Goal: Task Accomplishment & Management: Complete application form

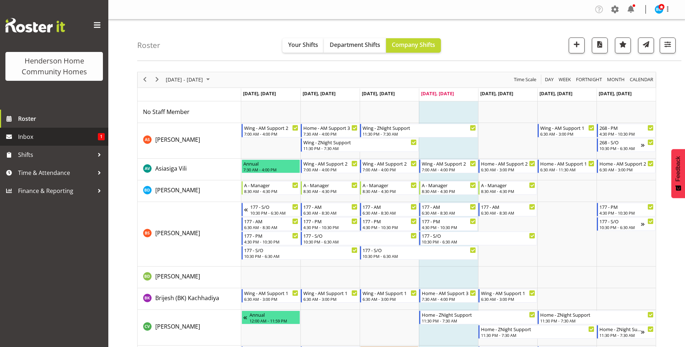
click at [58, 137] on span "Inbox" at bounding box center [58, 136] width 80 height 11
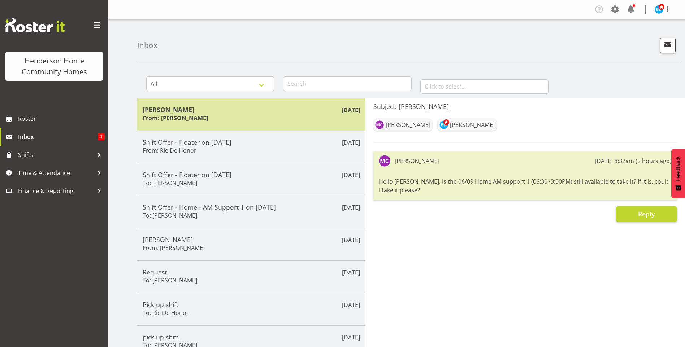
click at [295, 110] on h5 "[PERSON_NAME]" at bounding box center [251, 110] width 217 height 8
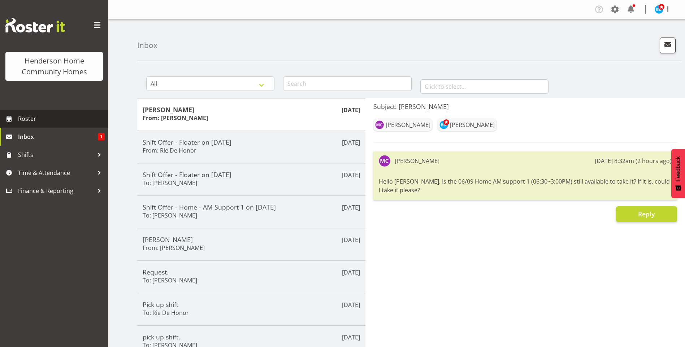
click at [69, 120] on span "Roster" at bounding box center [61, 118] width 87 height 11
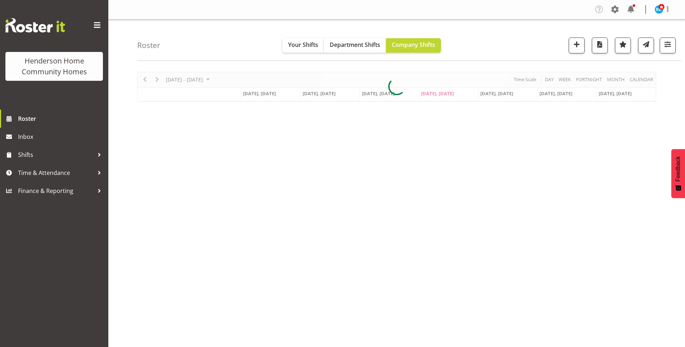
click at [160, 79] on div at bounding box center [396, 87] width 519 height 30
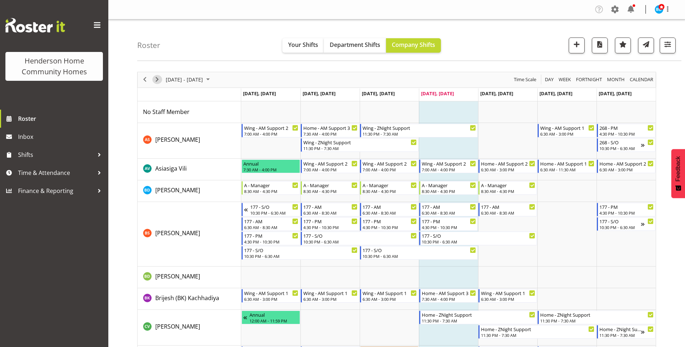
click at [158, 80] on span "Next" at bounding box center [157, 79] width 9 height 9
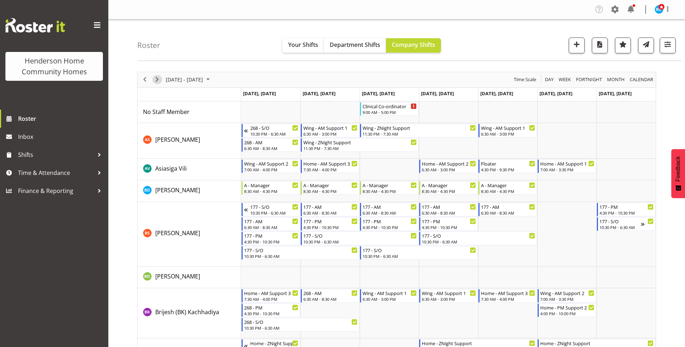
click at [157, 80] on span "Next" at bounding box center [157, 79] width 9 height 9
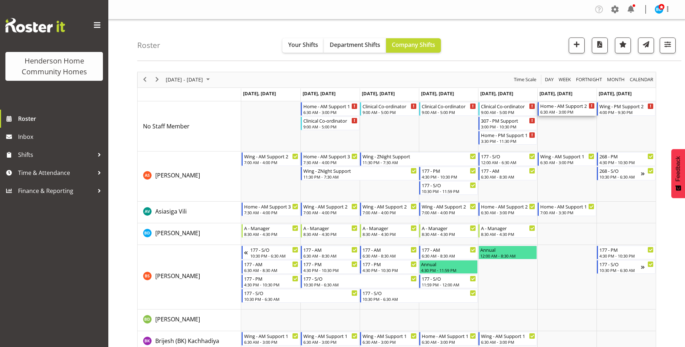
click at [570, 113] on div "6:30 AM - 3:00 PM" at bounding box center [567, 112] width 55 height 6
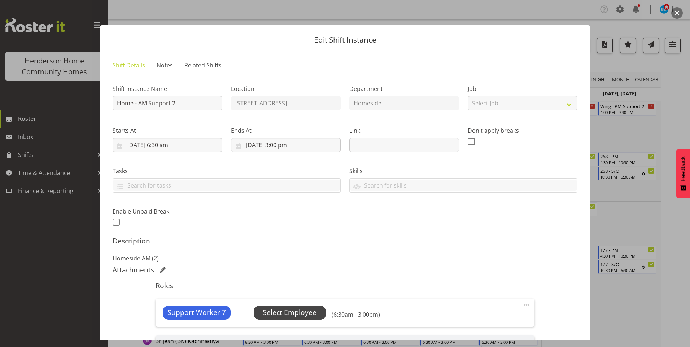
click at [303, 309] on span "Select Employee" at bounding box center [290, 313] width 54 height 10
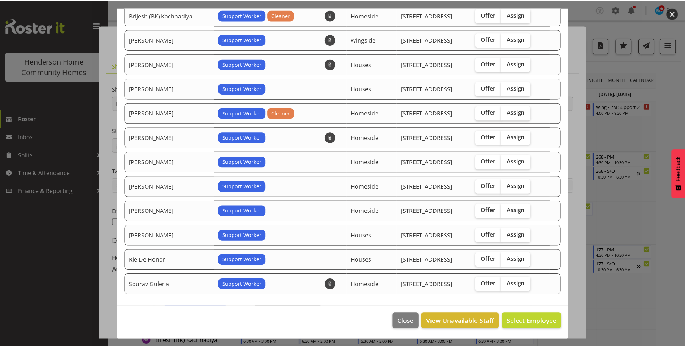
scroll to position [101, 0]
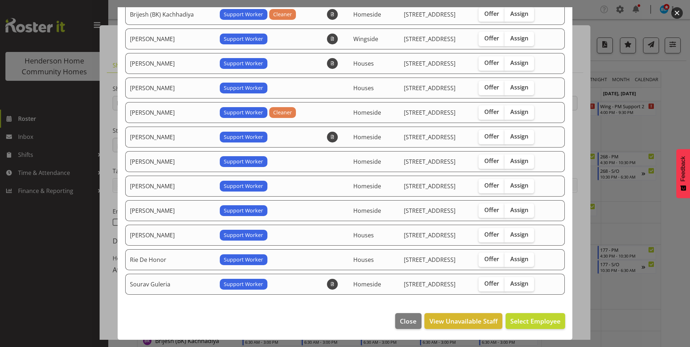
drag, startPoint x: 510, startPoint y: 209, endPoint x: 534, endPoint y: 251, distance: 49.0
click at [511, 209] on span "Assign" at bounding box center [520, 210] width 18 height 7
click at [509, 209] on input "Assign" at bounding box center [507, 210] width 5 height 5
checkbox input "true"
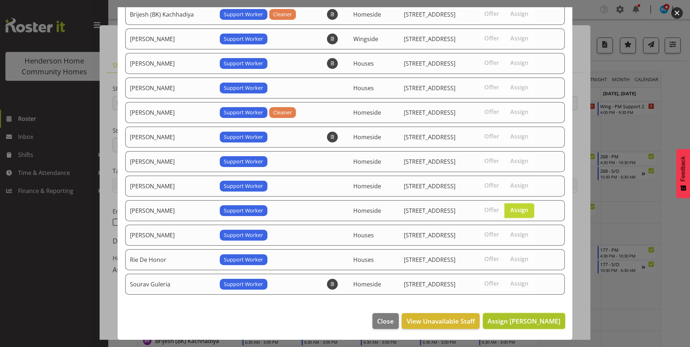
click at [525, 321] on span "Assign Miyoung Chung" at bounding box center [524, 321] width 73 height 9
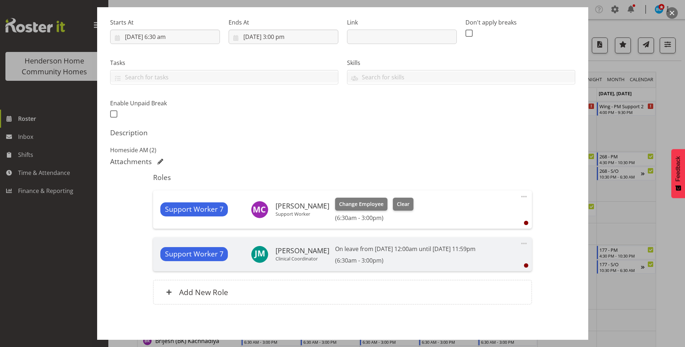
scroll to position [137, 0]
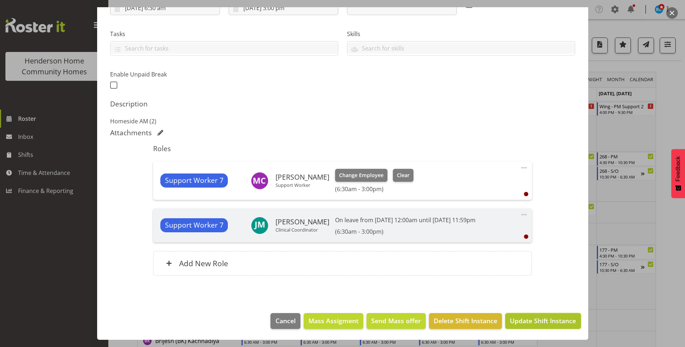
click at [518, 318] on span "Update Shift Instance" at bounding box center [543, 320] width 66 height 9
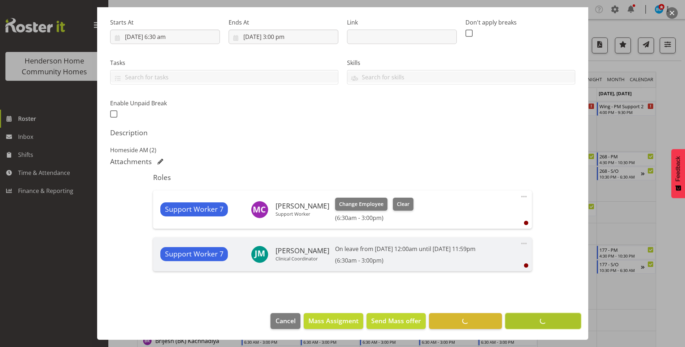
scroll to position [108, 0]
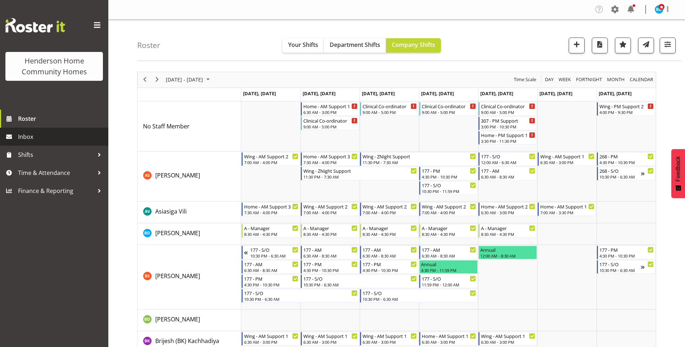
click at [53, 134] on span "Inbox" at bounding box center [61, 136] width 87 height 11
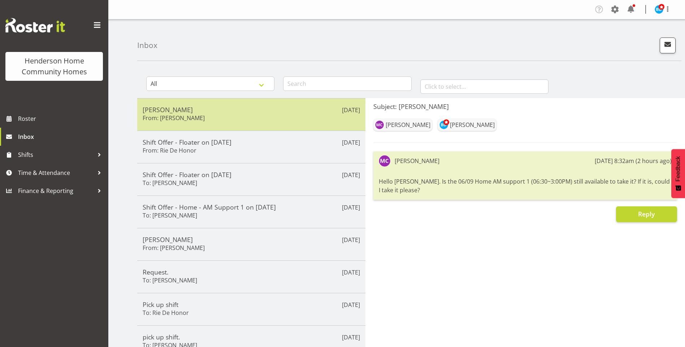
click at [251, 118] on div "Miyoung Chung From: Miyoung Chung" at bounding box center [251, 115] width 217 height 18
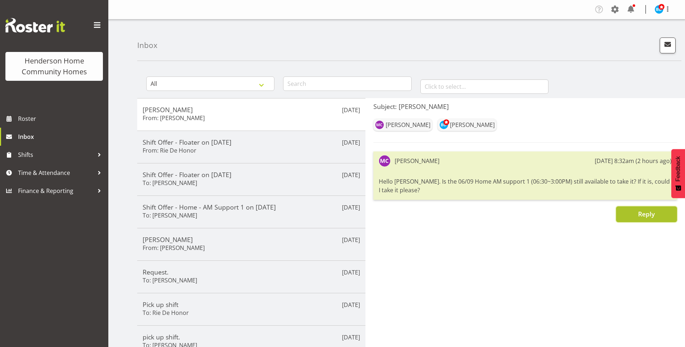
click at [632, 217] on button "Reply" at bounding box center [646, 215] width 61 height 16
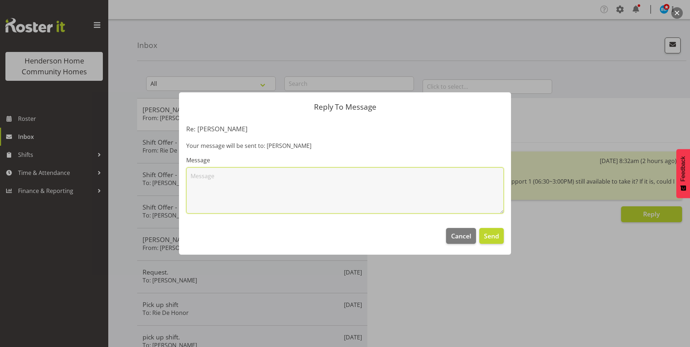
click at [400, 190] on textarea at bounding box center [345, 191] width 318 height 46
type textarea "Hi Miyoung, thank you for your offer to work 06/09 Homeside 6.30am - 3.00pm, I …"
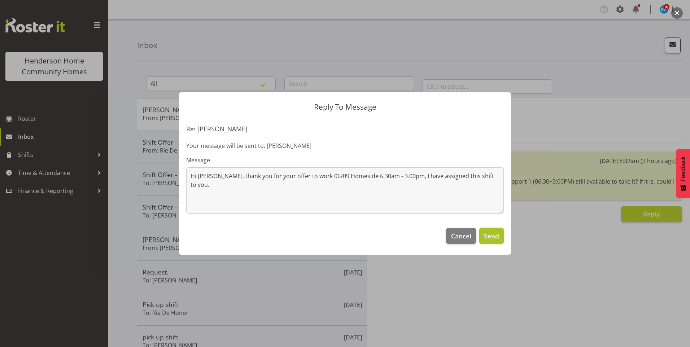
click at [495, 232] on span "Send" at bounding box center [491, 235] width 15 height 9
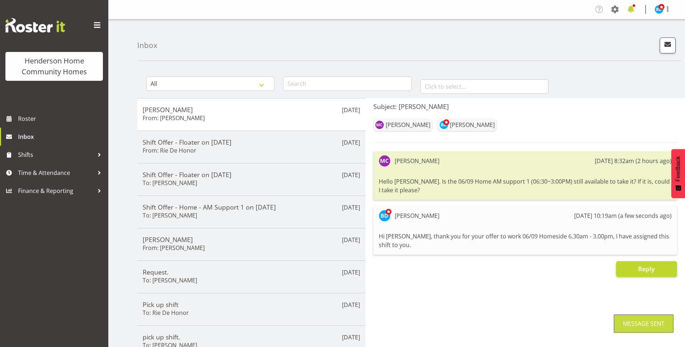
click at [636, 7] on span at bounding box center [631, 10] width 12 height 12
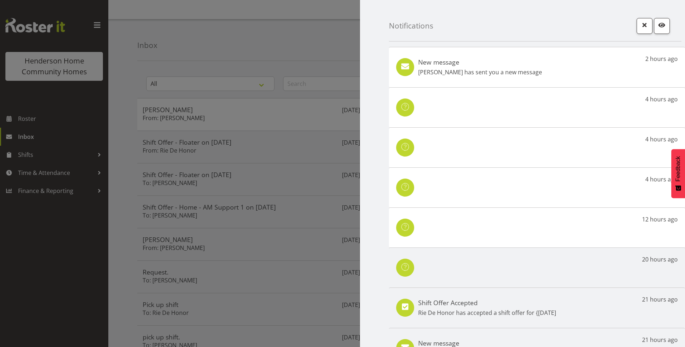
click at [443, 72] on p "[PERSON_NAME] has sent you a new message" at bounding box center [480, 72] width 124 height 9
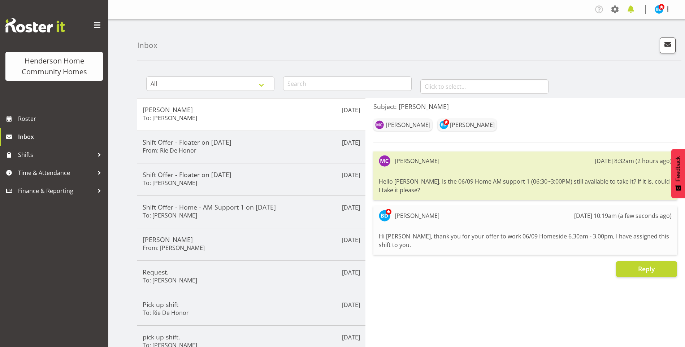
click at [632, 10] on span at bounding box center [631, 10] width 12 height 12
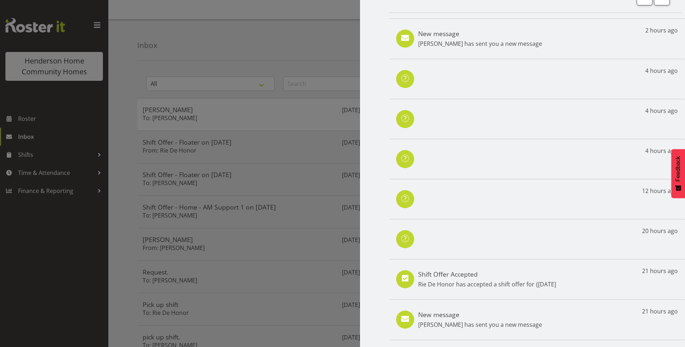
scroll to position [49, 0]
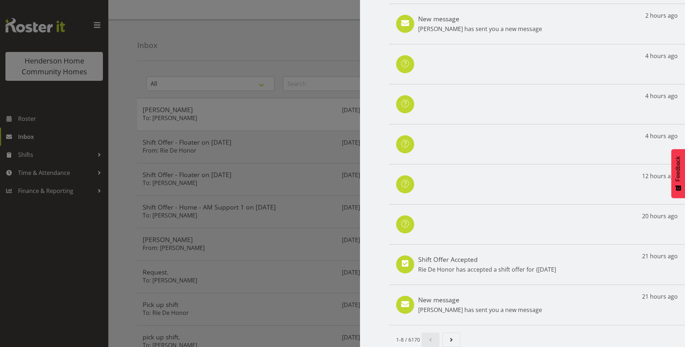
click at [49, 136] on div at bounding box center [342, 173] width 685 height 347
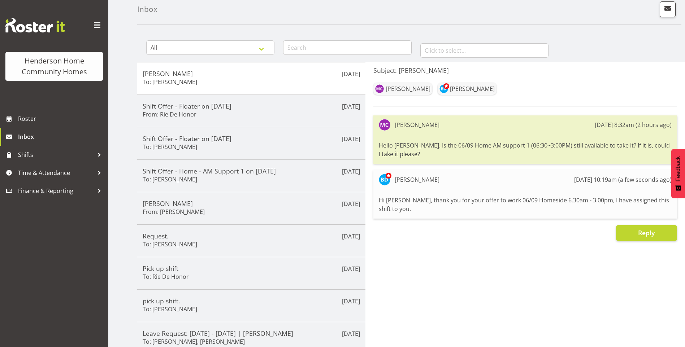
scroll to position [0, 0]
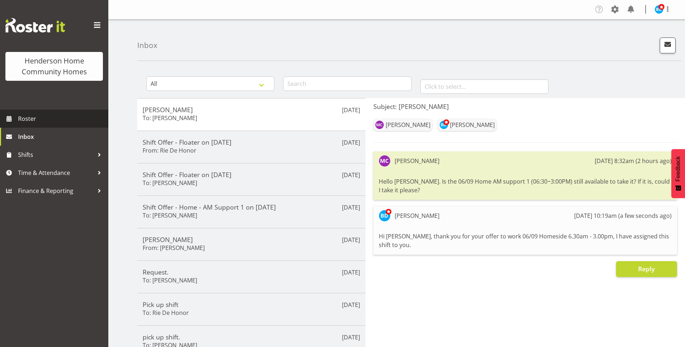
click at [41, 119] on span "Roster" at bounding box center [61, 118] width 87 height 11
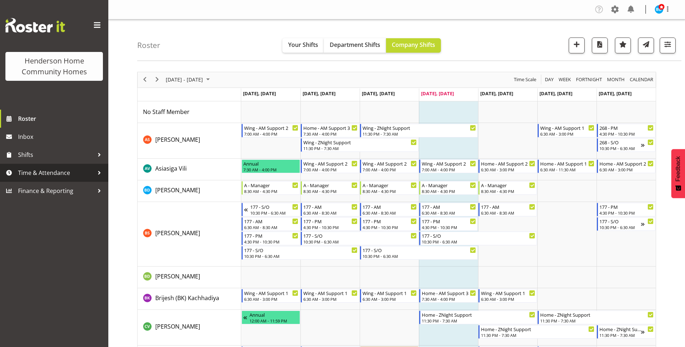
click at [42, 167] on link "Time & Attendance" at bounding box center [54, 173] width 108 height 18
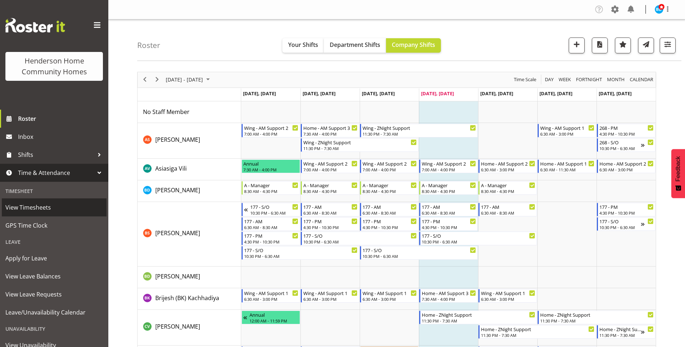
click at [39, 208] on span "View Timesheets" at bounding box center [53, 207] width 97 height 11
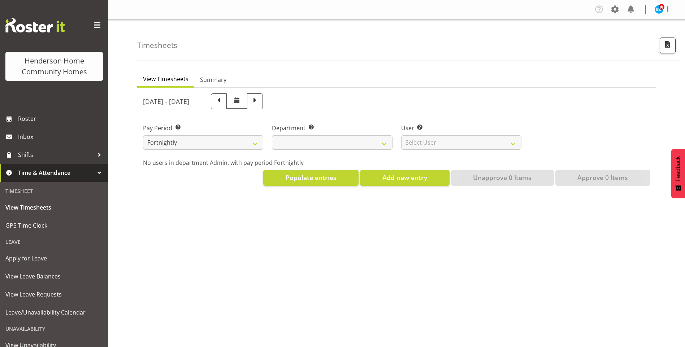
select select
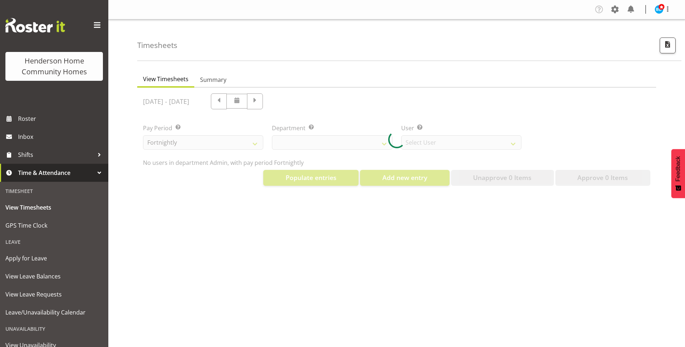
select select "8515"
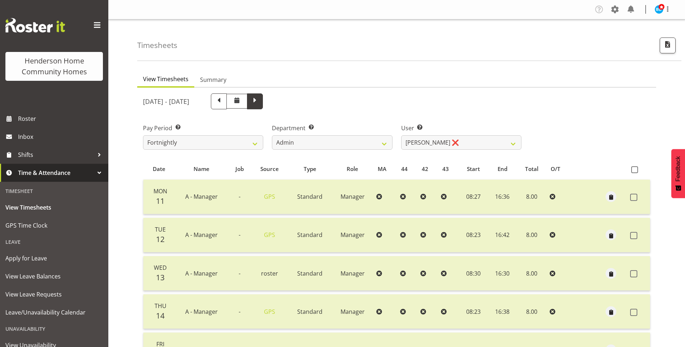
click at [260, 103] on span at bounding box center [254, 100] width 9 height 9
select select
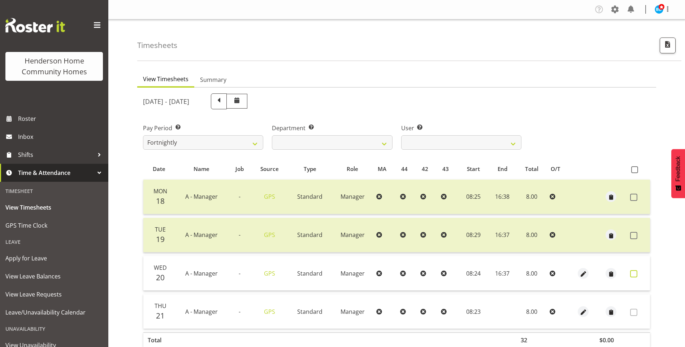
click at [632, 273] on span at bounding box center [633, 273] width 7 height 7
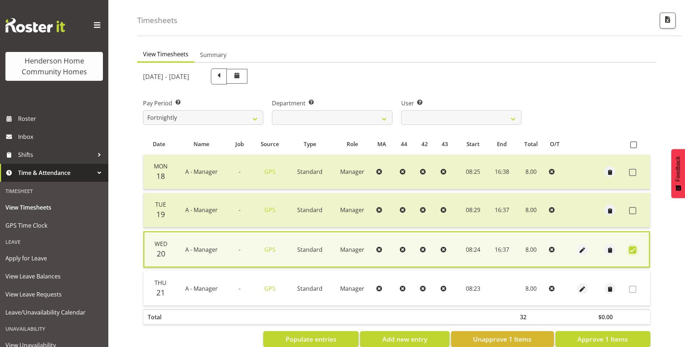
scroll to position [42, 0]
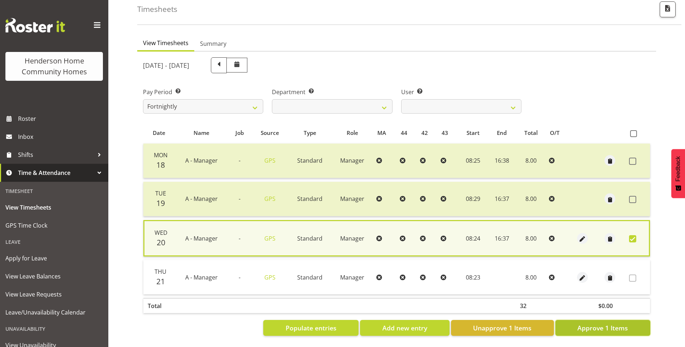
click at [605, 325] on span "Approve 1 Items" at bounding box center [602, 327] width 51 height 9
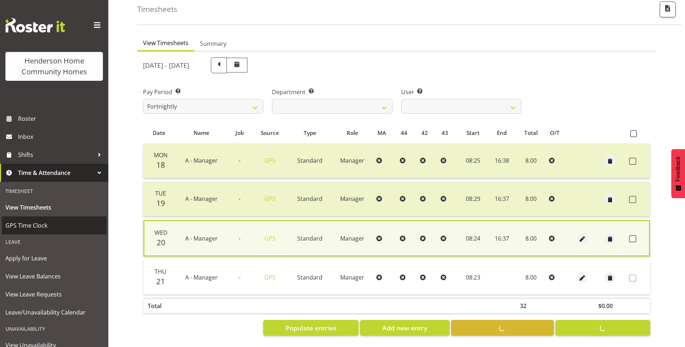
checkbox input "false"
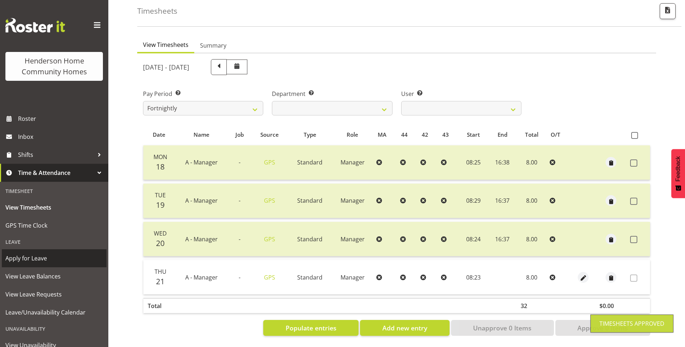
drag, startPoint x: 39, startPoint y: 253, endPoint x: 43, endPoint y: 249, distance: 5.9
click at [39, 253] on span "Apply for Leave" at bounding box center [53, 258] width 97 height 11
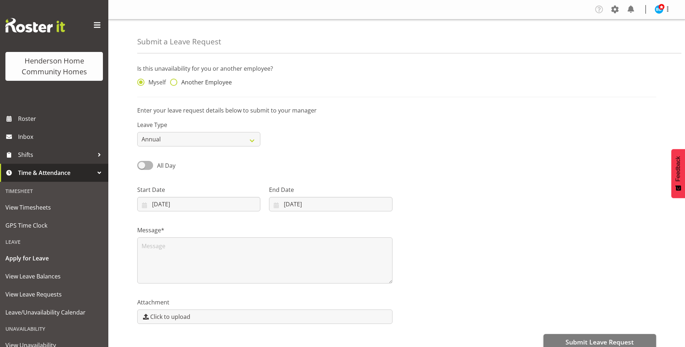
click at [190, 81] on span "Another Employee" at bounding box center [204, 82] width 55 height 7
click at [175, 81] on input "Another Employee" at bounding box center [172, 82] width 5 height 5
radio input "true"
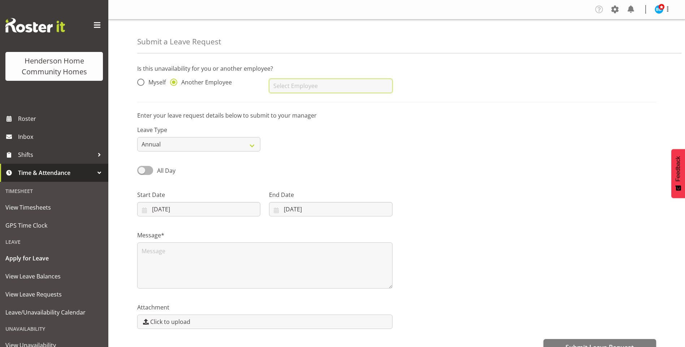
click at [300, 87] on input "text" at bounding box center [330, 86] width 123 height 14
type input "B"
click at [314, 104] on span "[PERSON_NAME]" at bounding box center [297, 104] width 45 height 8
type input "[PERSON_NAME]"
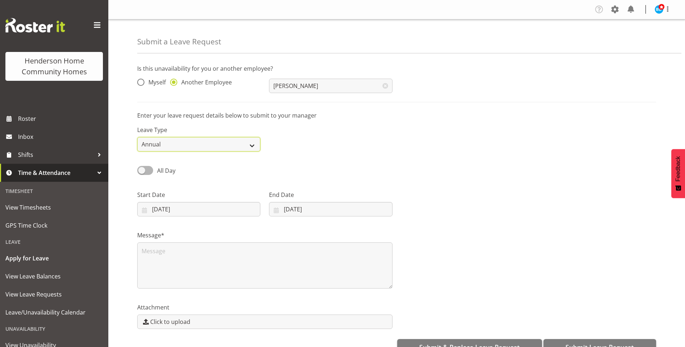
click at [170, 144] on select "Annual Sick Leave Without Pay Bereavement Domestic Violence Parental Jury Servi…" at bounding box center [198, 144] width 123 height 14
select select "Sick"
click at [137, 137] on select "Annual Sick Leave Without Pay Bereavement Domestic Violence Parental Jury Servi…" at bounding box center [198, 144] width 123 height 14
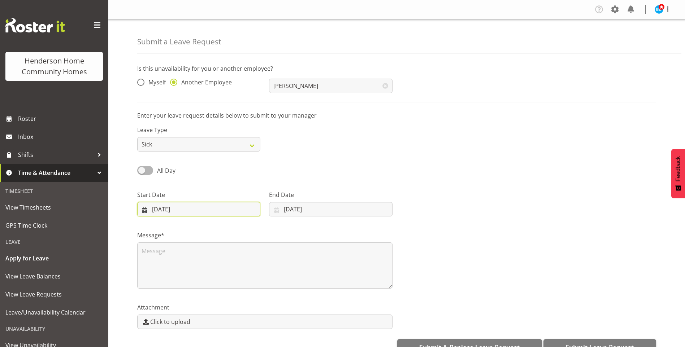
click at [172, 206] on input "21/08/2025" at bounding box center [198, 209] width 123 height 14
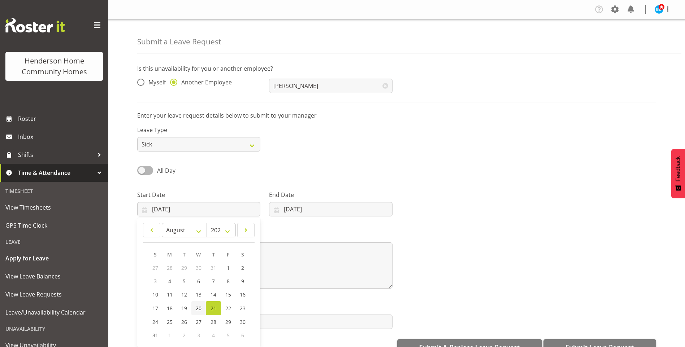
click at [196, 312] on span "20" at bounding box center [199, 308] width 6 height 7
type input "20/08/2025"
click at [167, 171] on span "All Day" at bounding box center [166, 171] width 18 height 8
click at [142, 171] on input "All Day" at bounding box center [139, 170] width 5 height 5
checkbox input "true"
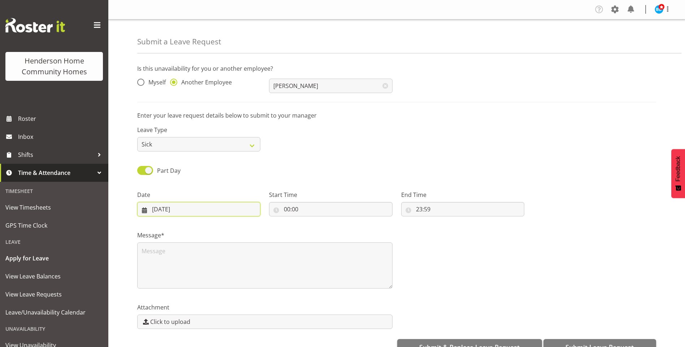
click at [173, 212] on input "[DATE]" at bounding box center [198, 209] width 123 height 14
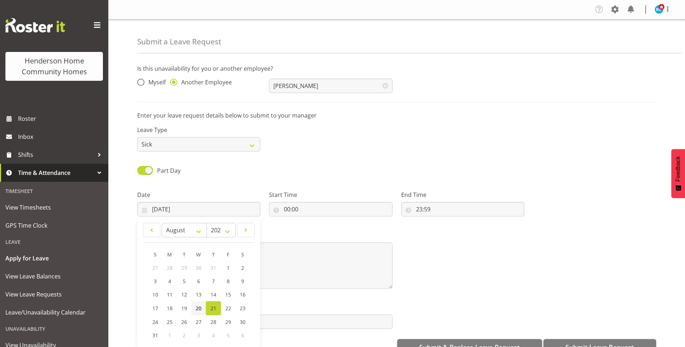
click at [200, 309] on span "20" at bounding box center [199, 308] width 6 height 7
type input "20/08/2025"
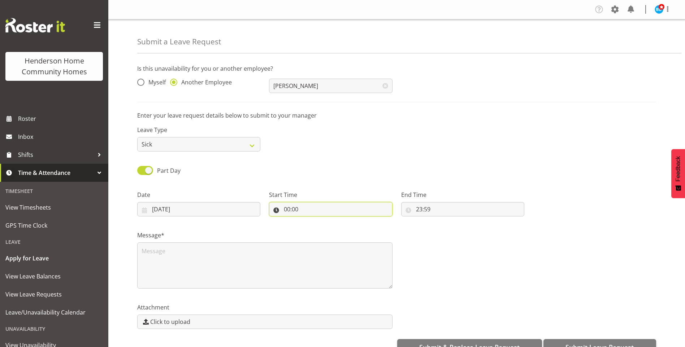
click at [288, 205] on input "00:00" at bounding box center [330, 209] width 123 height 14
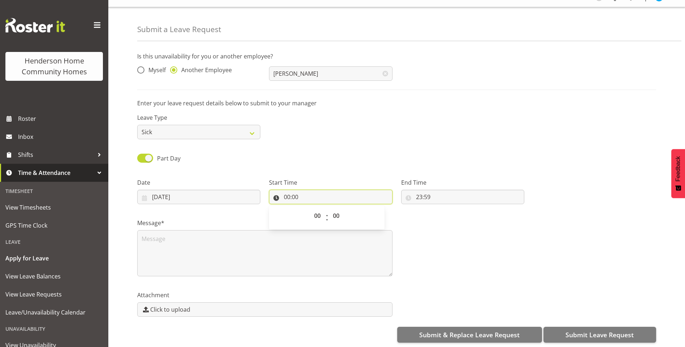
scroll to position [19, 0]
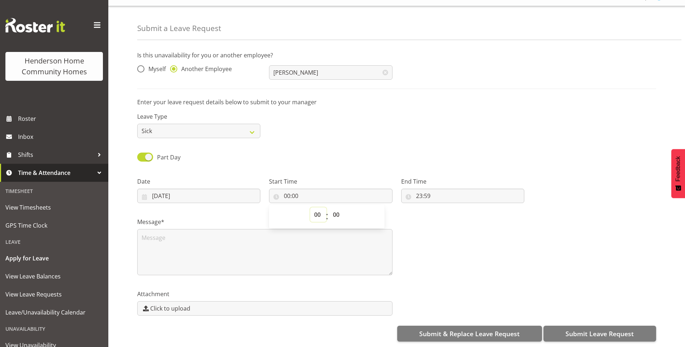
click at [318, 213] on select "00 01 02 03 04 05 06 07 08 09 10 11 12 13 14 15 16 17 18 19 20 21 22 23" at bounding box center [318, 215] width 16 height 14
select select "6"
click at [310, 208] on select "00 01 02 03 04 05 06 07 08 09 10 11 12 13 14 15 16 17 18 19 20 21 22 23" at bounding box center [318, 215] width 16 height 14
type input "06:00"
click at [340, 208] on select "00 01 02 03 04 05 06 07 08 09 10 11 12 13 14 15 16 17 18 19 20 21 22 23 24 25 2…" at bounding box center [337, 215] width 16 height 14
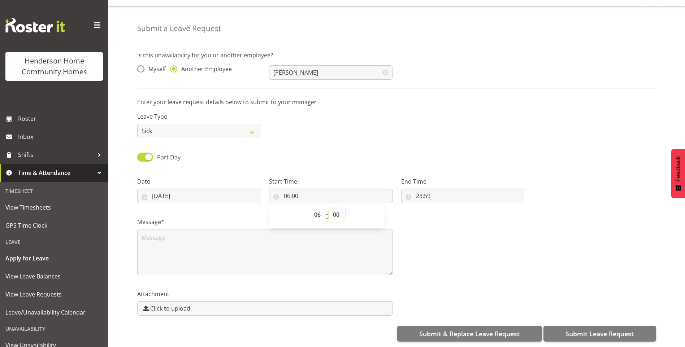
select select "30"
click at [329, 208] on select "00 01 02 03 04 05 06 07 08 09 10 11 12 13 14 15 16 17 18 19 20 21 22 23 24 25 2…" at bounding box center [337, 215] width 16 height 14
type input "06:30"
click at [423, 190] on input "23:59" at bounding box center [462, 196] width 123 height 14
click at [449, 211] on select "00 01 02 03 04 05 06 07 08 09 10 11 12 13 14 15 16 17 18 19 20 21 22 23" at bounding box center [450, 215] width 16 height 14
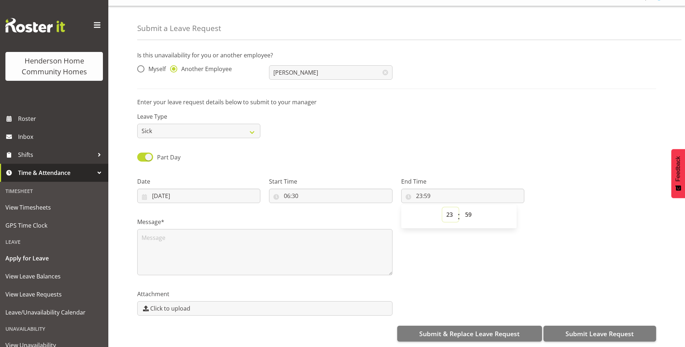
select select "15"
click at [442, 208] on select "00 01 02 03 04 05 06 07 08 09 10 11 12 13 14 15 16 17 18 19 20 21 22 23" at bounding box center [450, 215] width 16 height 14
type input "15:59"
click at [466, 208] on select "00 01 02 03 04 05 06 07 08 09 10 11 12 13 14 15 16 17 18 19 20 21 22 23 24 25 2…" at bounding box center [469, 215] width 16 height 14
select select "0"
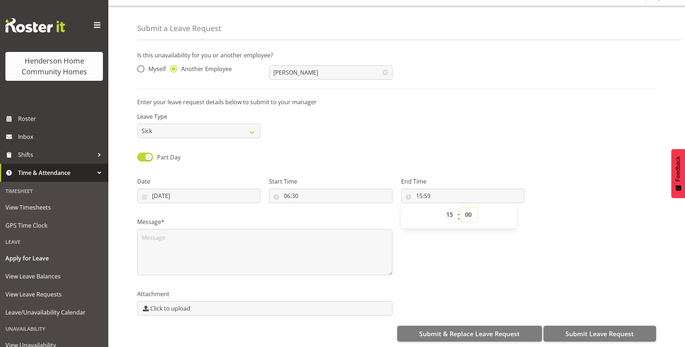
click at [461, 208] on select "00 01 02 03 04 05 06 07 08 09 10 11 12 13 14 15 16 17 18 19 20 21 22 23 24 25 2…" at bounding box center [469, 215] width 16 height 14
type input "15:00"
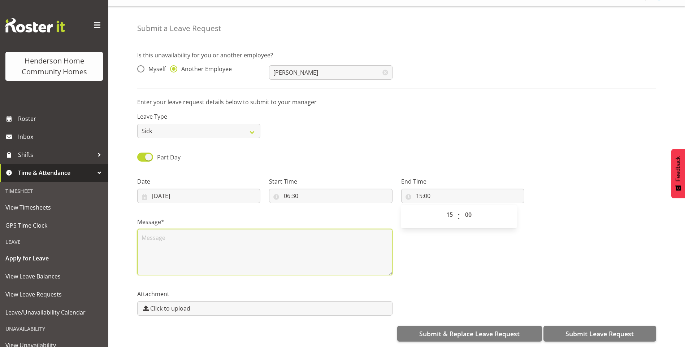
click at [264, 229] on textarea at bounding box center [264, 252] width 255 height 46
type textarea "Unwell"
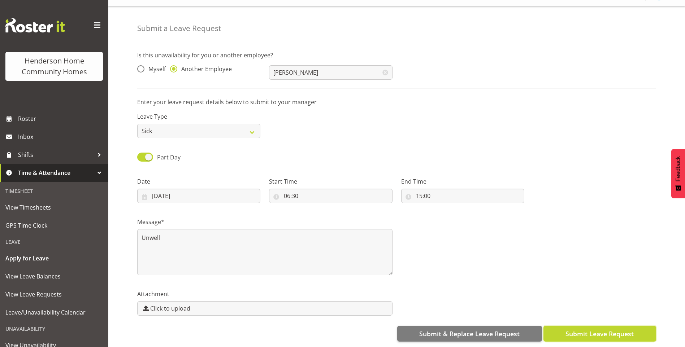
click at [575, 329] on span "Submit Leave Request" at bounding box center [599, 333] width 68 height 9
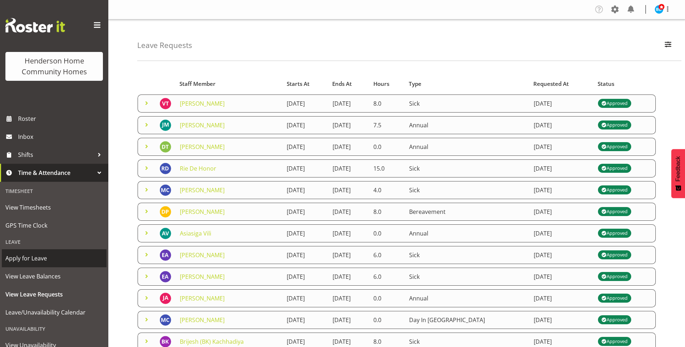
click at [51, 259] on span "Apply for Leave" at bounding box center [53, 258] width 97 height 11
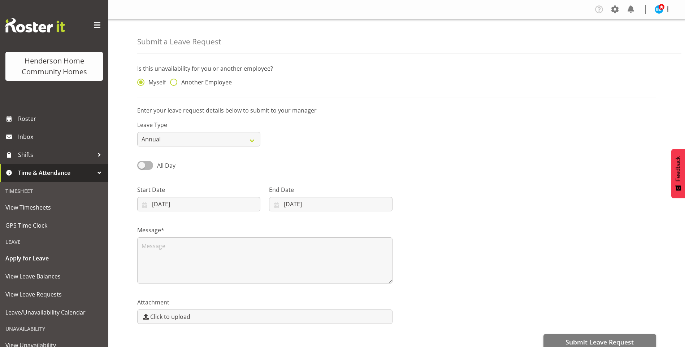
click at [219, 86] on span "Another Employee" at bounding box center [204, 82] width 55 height 7
click at [175, 85] on input "Another Employee" at bounding box center [172, 82] width 5 height 5
radio input "true"
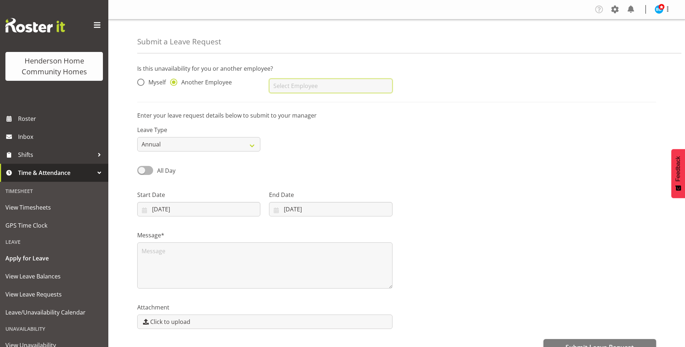
drag, startPoint x: 285, startPoint y: 85, endPoint x: 281, endPoint y: 81, distance: 5.6
click at [286, 85] on input "text" at bounding box center [330, 86] width 123 height 14
click at [320, 102] on span "[PERSON_NAME]" at bounding box center [297, 104] width 45 height 8
type input "[PERSON_NAME]"
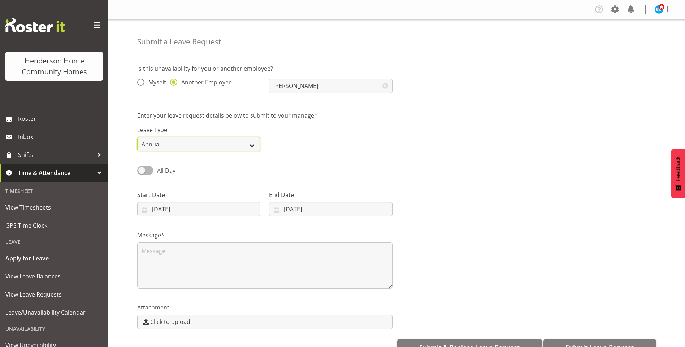
click at [186, 151] on select "Annual Sick Leave Without Pay Bereavement Domestic Violence Parental Jury Servi…" at bounding box center [198, 144] width 123 height 14
select select "Sick"
click at [137, 137] on select "Annual Sick Leave Without Pay Bereavement Domestic Violence Parental Jury Servi…" at bounding box center [198, 144] width 123 height 14
click at [168, 171] on span "All Day" at bounding box center [166, 171] width 18 height 8
click at [142, 171] on input "All Day" at bounding box center [139, 170] width 5 height 5
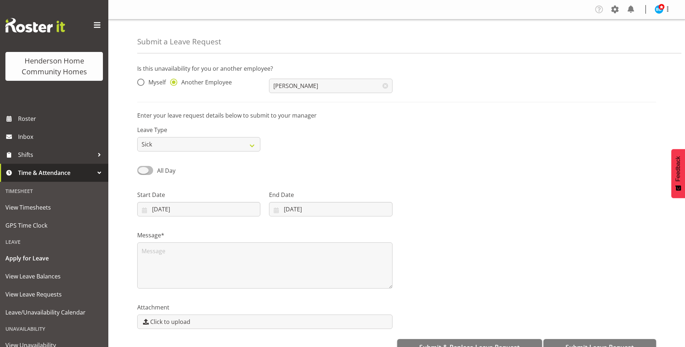
checkbox input "true"
click at [291, 211] on input "00:00" at bounding box center [330, 209] width 123 height 14
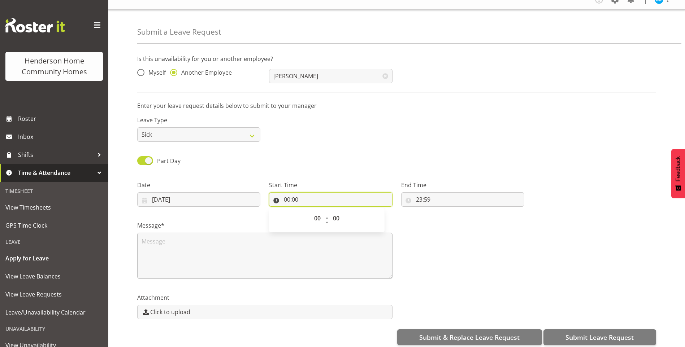
scroll to position [19, 0]
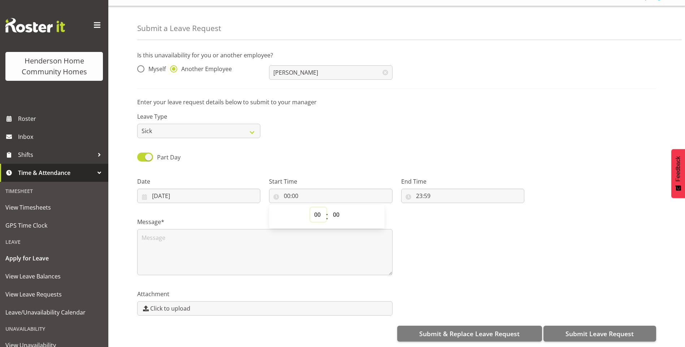
click at [320, 215] on select "00 01 02 03 04 05 06 07 08 09 10 11 12 13 14 15 16 17 18 19 20 21 22 23" at bounding box center [318, 215] width 16 height 14
select select "8"
click at [310, 208] on select "00 01 02 03 04 05 06 07 08 09 10 11 12 13 14 15 16 17 18 19 20 21 22 23" at bounding box center [318, 215] width 16 height 14
type input "08:00"
click at [335, 208] on select "00 01 02 03 04 05 06 07 08 09 10 11 12 13 14 15 16 17 18 19 20 21 22 23 24 25 2…" at bounding box center [337, 215] width 16 height 14
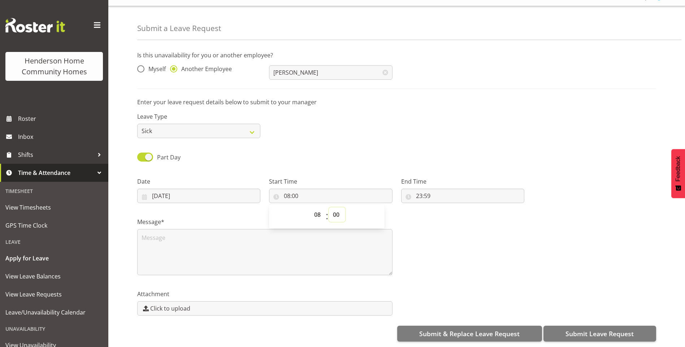
select select "30"
click at [329, 208] on select "00 01 02 03 04 05 06 07 08 09 10 11 12 13 14 15 16 17 18 19 20 21 22 23 24 25 2…" at bounding box center [337, 215] width 16 height 14
type input "08:30"
click at [416, 189] on input "23:59" at bounding box center [462, 196] width 123 height 14
click at [452, 209] on select "00 01 02 03 04 05 06 07 08 09 10 11 12 13 14 15 16 17 18 19 20 21 22 23" at bounding box center [450, 215] width 16 height 14
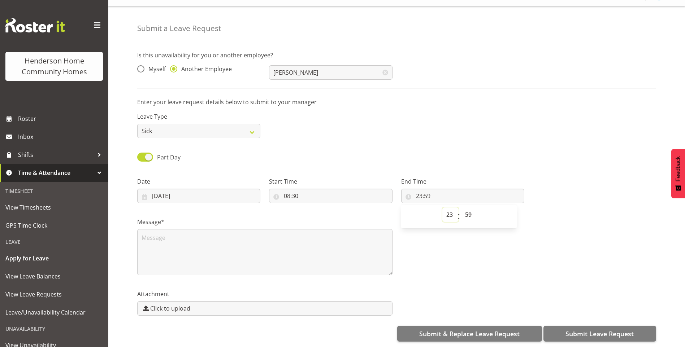
select select "15"
click at [442, 208] on select "00 01 02 03 04 05 06 07 08 09 10 11 12 13 14 15 16 17 18 19 20 21 22 23" at bounding box center [450, 215] width 16 height 14
type input "15:59"
drag, startPoint x: 470, startPoint y: 209, endPoint x: 472, endPoint y: 201, distance: 8.2
click at [470, 209] on select "00 01 02 03 04 05 06 07 08 09 10 11 12 13 14 15 16 17 18 19 20 21 22 23 24 25 2…" at bounding box center [469, 215] width 16 height 14
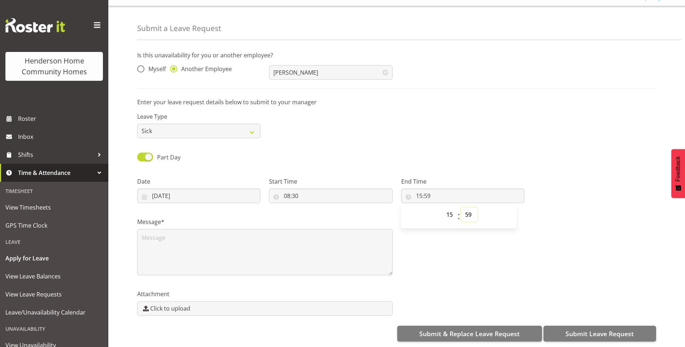
select select "0"
click at [461, 208] on select "00 01 02 03 04 05 06 07 08 09 10 11 12 13 14 15 16 17 18 19 20 21 22 23 24 25 2…" at bounding box center [469, 215] width 16 height 14
type input "15:00"
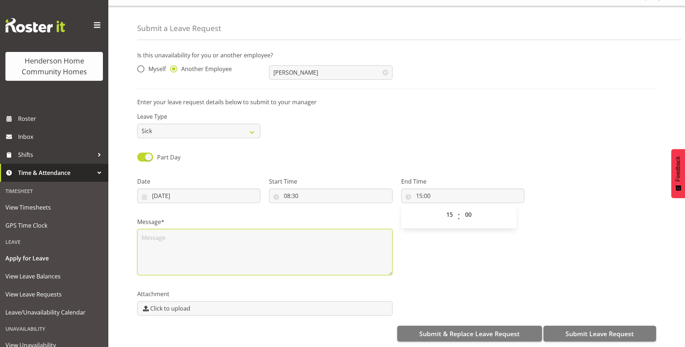
click at [263, 255] on textarea at bounding box center [264, 252] width 255 height 46
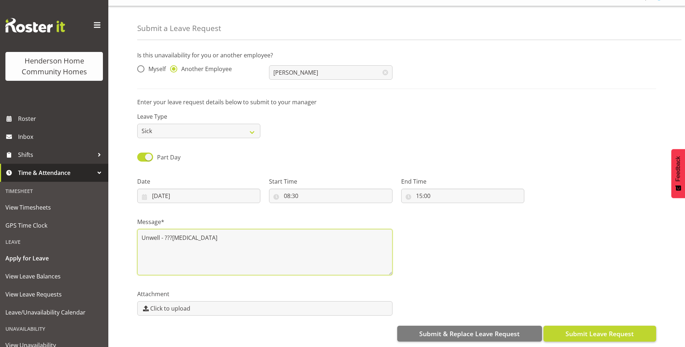
type textarea "Unwell - ???appendicitis"
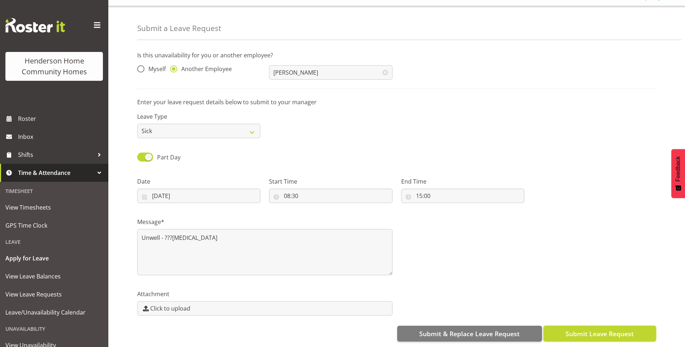
click at [578, 329] on span "Submit Leave Request" at bounding box center [599, 333] width 68 height 9
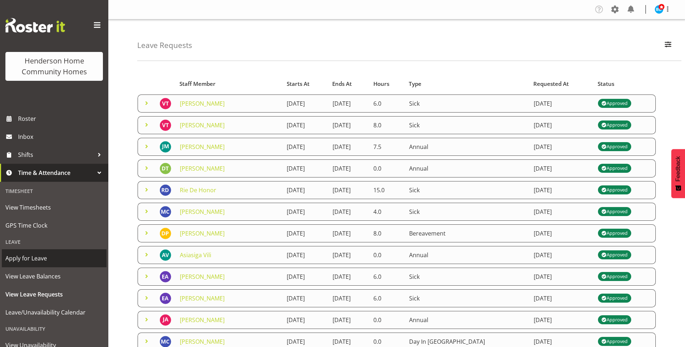
click at [45, 258] on span "Apply for Leave" at bounding box center [53, 258] width 97 height 11
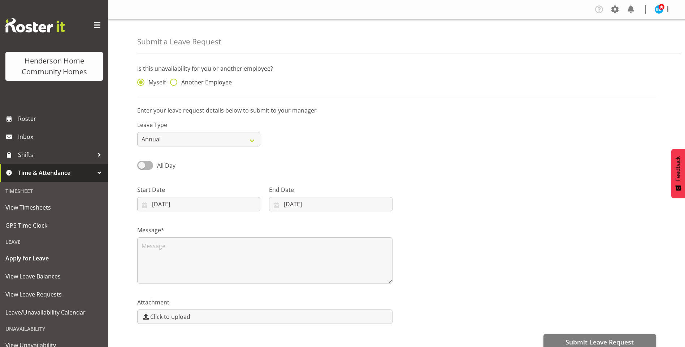
click at [197, 84] on span "Another Employee" at bounding box center [204, 82] width 55 height 7
click at [175, 84] on input "Another Employee" at bounding box center [172, 82] width 5 height 5
radio input "true"
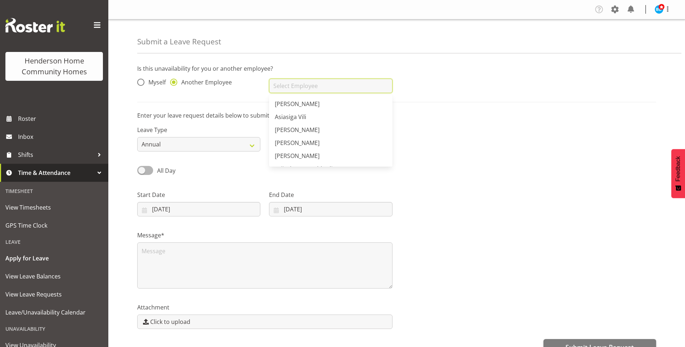
click at [279, 88] on input "text" at bounding box center [330, 86] width 123 height 14
type input "U"
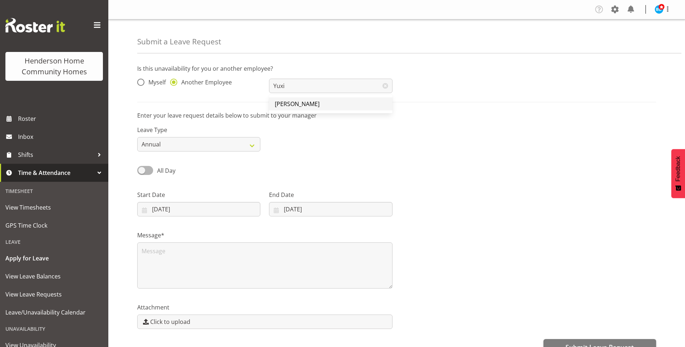
click at [283, 106] on span "[PERSON_NAME]" at bounding box center [297, 104] width 45 height 8
type input "[PERSON_NAME]"
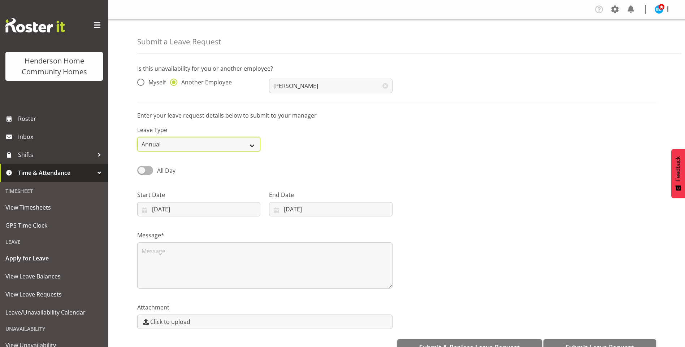
click at [146, 142] on select "Annual Sick Leave Without Pay Bereavement Domestic Violence Parental Jury Servi…" at bounding box center [198, 144] width 123 height 14
select select "Sick"
click at [137, 137] on select "Annual Sick Leave Without Pay Bereavement Domestic Violence Parental Jury Servi…" at bounding box center [198, 144] width 123 height 14
drag, startPoint x: 155, startPoint y: 172, endPoint x: 164, endPoint y: 173, distance: 9.1
click at [156, 172] on span "All Day" at bounding box center [164, 170] width 22 height 9
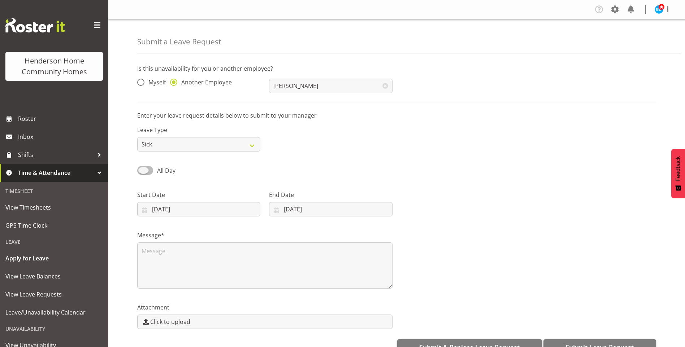
click at [142, 172] on input "All Day" at bounding box center [139, 170] width 5 height 5
checkbox input "true"
click at [286, 209] on input "00:00" at bounding box center [330, 209] width 123 height 14
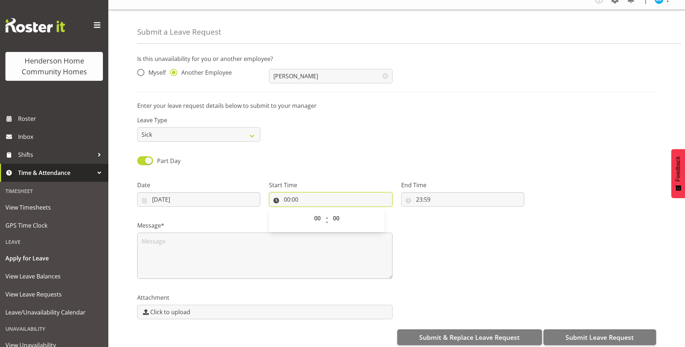
scroll to position [19, 0]
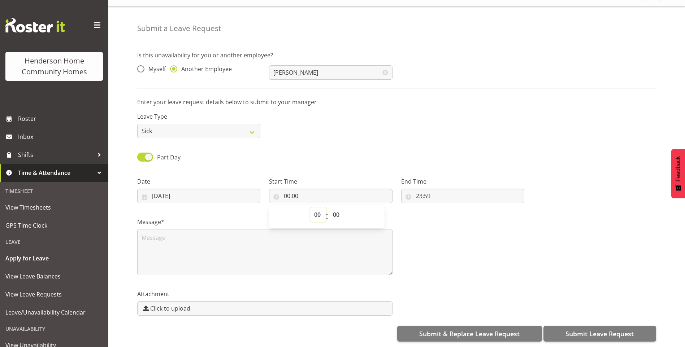
drag, startPoint x: 315, startPoint y: 210, endPoint x: 318, endPoint y: 207, distance: 3.8
click at [315, 210] on select "00 01 02 03 04 05 06 07 08 09 10 11 12 13 14 15 16 17 18 19 20 21 22 23" at bounding box center [318, 215] width 16 height 14
select select "10"
click at [310, 208] on select "00 01 02 03 04 05 06 07 08 09 10 11 12 13 14 15 16 17 18 19 20 21 22 23" at bounding box center [318, 215] width 16 height 14
type input "10:00"
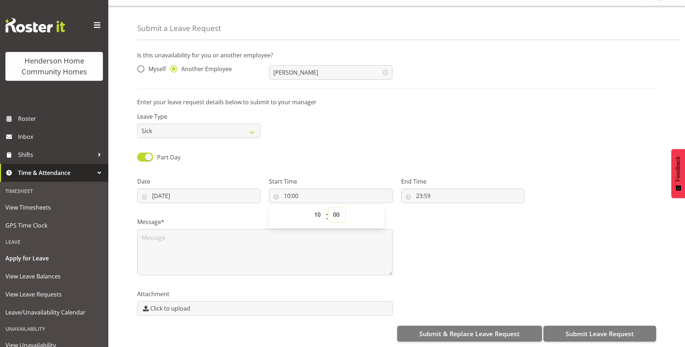
click at [339, 216] on select "00 01 02 03 04 05 06 07 08 09 10 11 12 13 14 15 16 17 18 19 20 21 22 23 24 25 2…" at bounding box center [337, 215] width 16 height 14
click at [338, 215] on select "00 01 02 03 04 05 06 07 08 09 10 11 12 13 14 15 16 17 18 19 20 21 22 23 24 25 2…" at bounding box center [337, 215] width 16 height 14
click at [418, 192] on input "23:59" at bounding box center [462, 196] width 123 height 14
click at [442, 210] on select "00 01 02 03 04 05 06 07 08 09 10 11 12 13 14 15 16 17 18 19 20 21 22 23" at bounding box center [450, 215] width 16 height 14
select select "15"
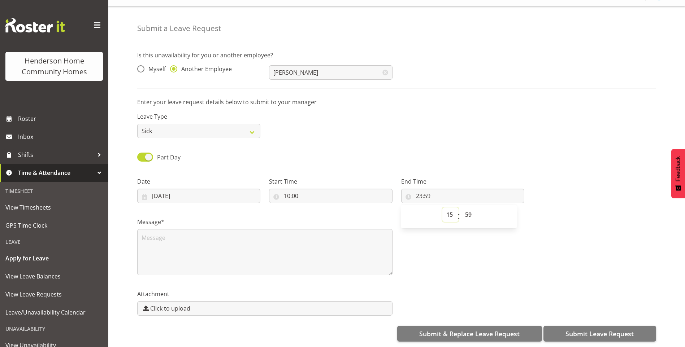
click at [442, 208] on select "00 01 02 03 04 05 06 07 08 09 10 11 12 13 14 15 16 17 18 19 20 21 22 23" at bounding box center [450, 215] width 16 height 14
type input "15:59"
click at [474, 213] on select "00 01 02 03 04 05 06 07 08 09 10 11 12 13 14 15 16 17 18 19 20 21 22 23 24 25 2…" at bounding box center [469, 215] width 16 height 14
select select "0"
click at [461, 208] on select "00 01 02 03 04 05 06 07 08 09 10 11 12 13 14 15 16 17 18 19 20 21 22 23 24 25 2…" at bounding box center [469, 215] width 16 height 14
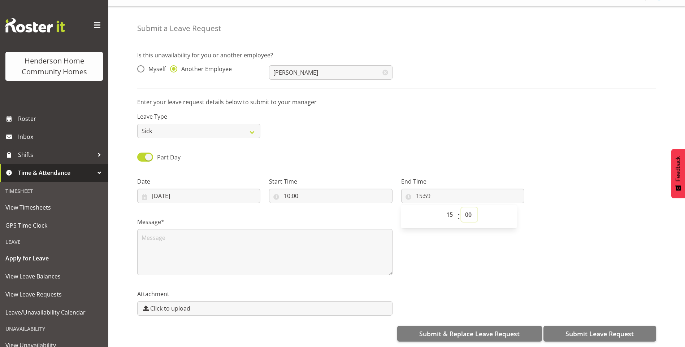
type input "15:00"
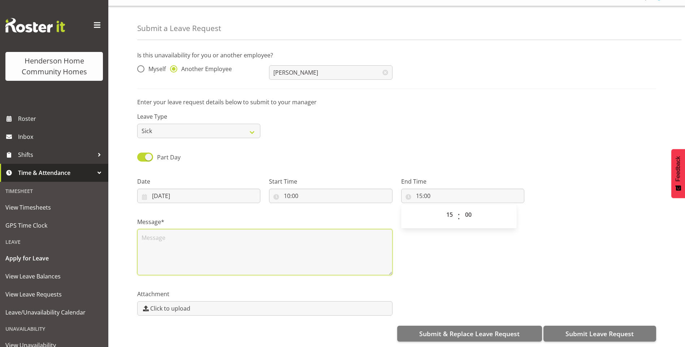
click at [272, 229] on textarea at bounding box center [264, 252] width 255 height 46
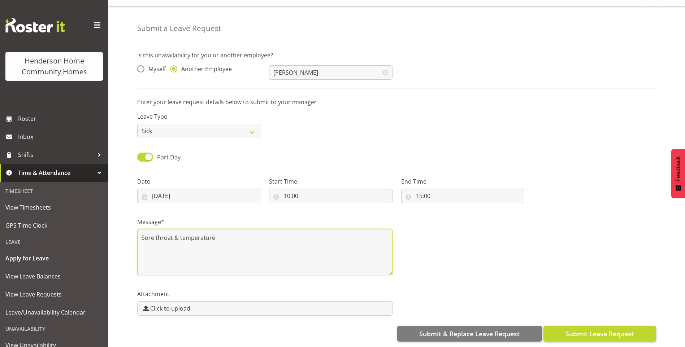
type textarea "Sore throat & temperature"
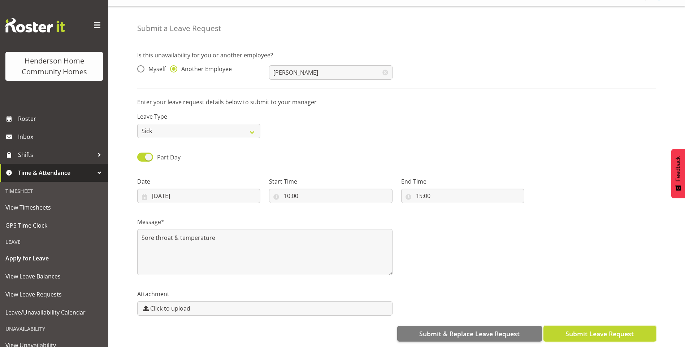
click at [575, 329] on span "Submit Leave Request" at bounding box center [599, 333] width 68 height 9
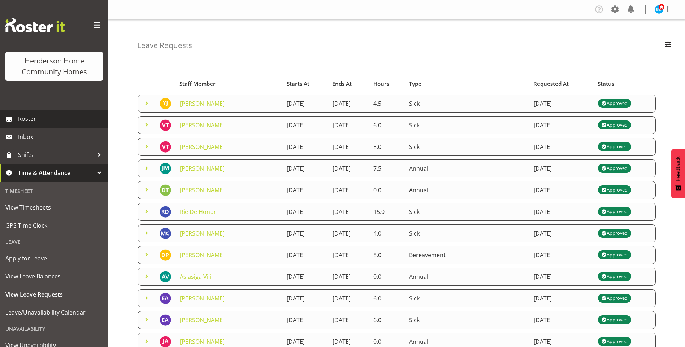
click at [61, 127] on link "Roster" at bounding box center [54, 119] width 108 height 18
